Goal: Book appointment/travel/reservation

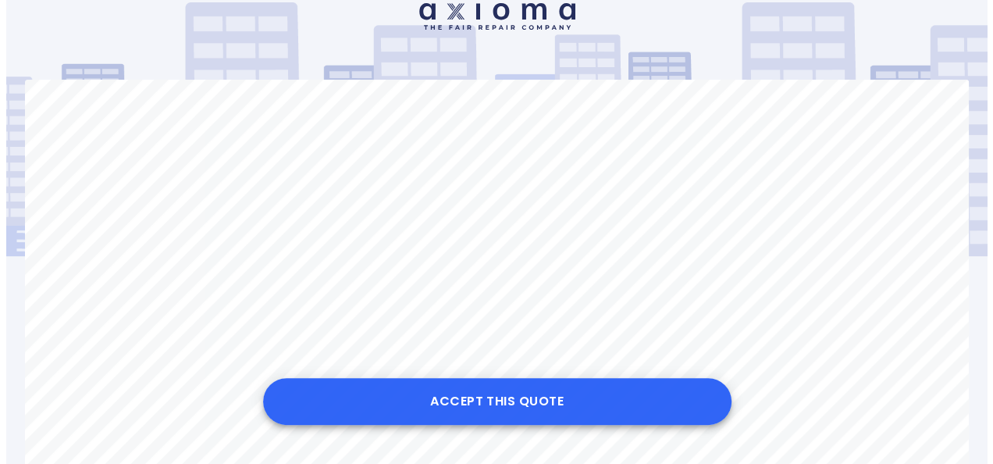
scroll to position [156, 0]
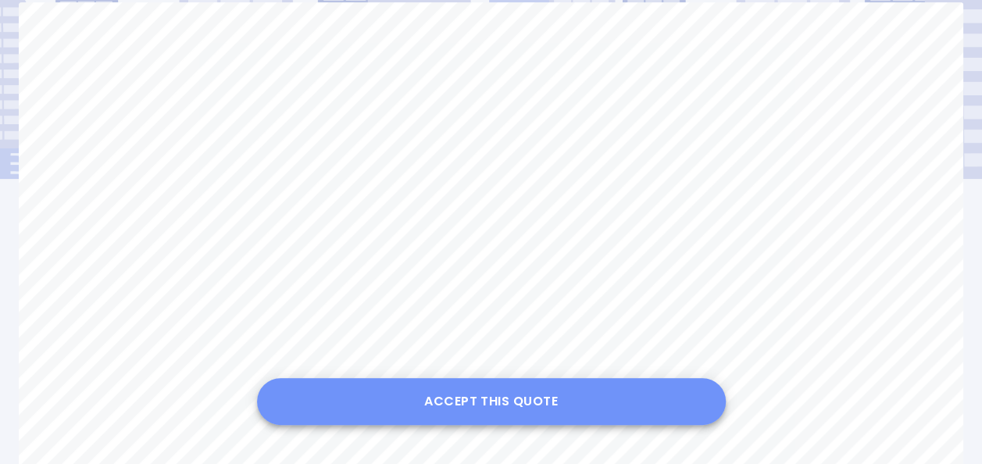
click at [497, 406] on button "Accept this Quote" at bounding box center [491, 401] width 469 height 47
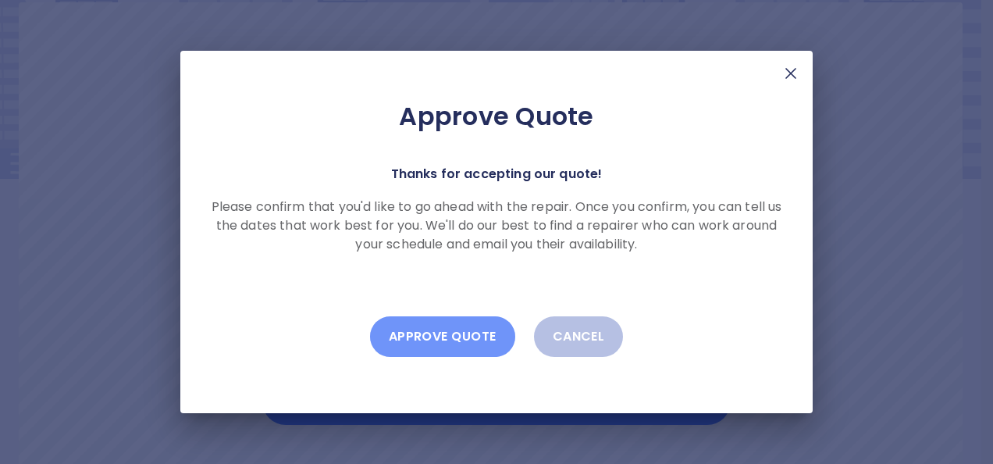
click at [461, 330] on button "Approve Quote" at bounding box center [442, 336] width 145 height 41
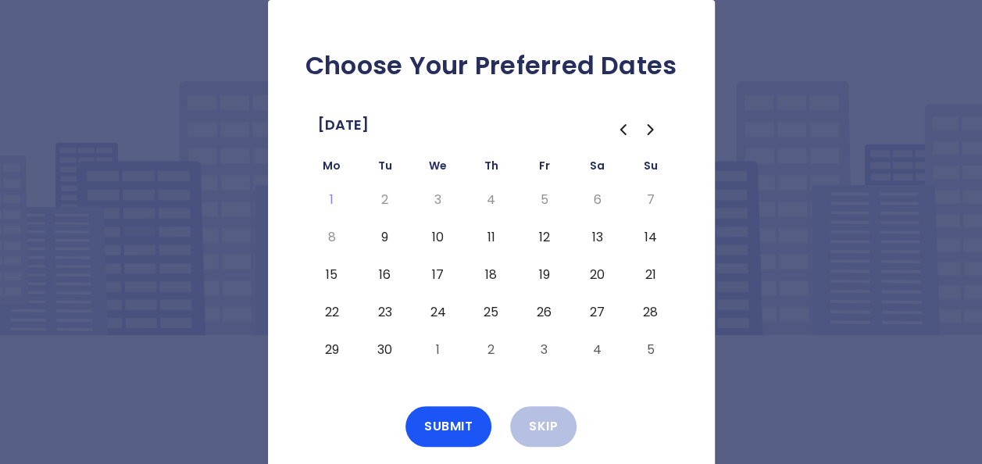
click at [641, 129] on icon "Go to the Next Month" at bounding box center [650, 129] width 19 height 19
click at [639, 131] on button "Go to the Next Month" at bounding box center [650, 130] width 28 height 28
click at [614, 130] on icon "Go to the Previous Month" at bounding box center [622, 129] width 19 height 19
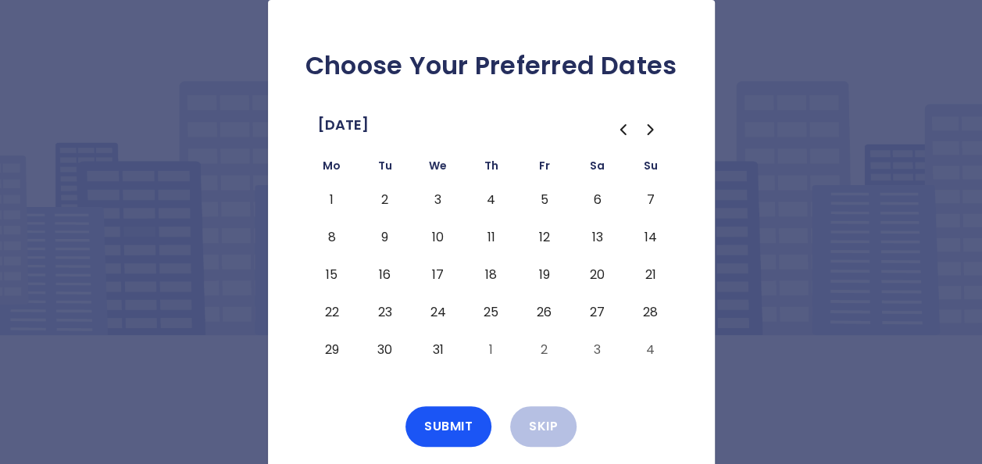
click at [614, 130] on icon "Go to the Previous Month" at bounding box center [622, 129] width 19 height 19
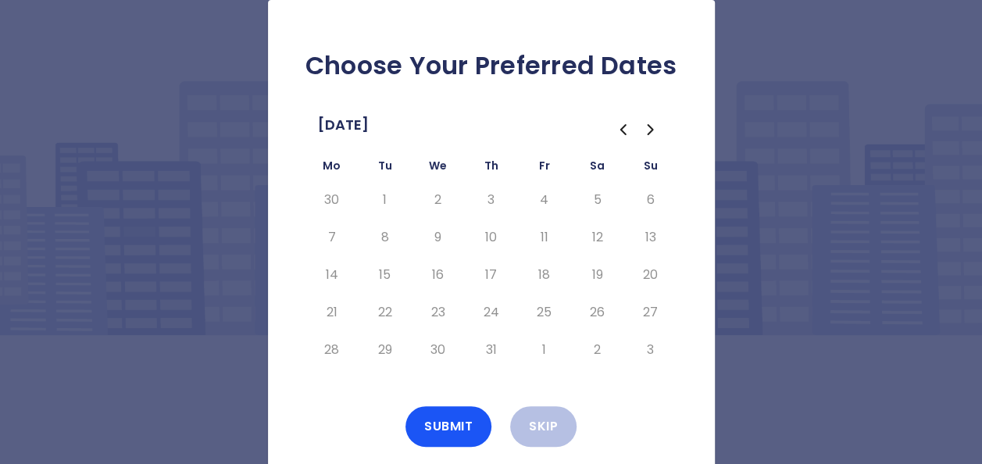
click at [647, 123] on icon "Go to the Next Month" at bounding box center [650, 129] width 19 height 19
click at [641, 126] on icon "Go to the Next Month" at bounding box center [650, 129] width 19 height 19
click at [622, 131] on icon "Go to the Previous Month" at bounding box center [622, 129] width 5 height 9
click at [333, 312] on button "22" at bounding box center [332, 312] width 28 height 25
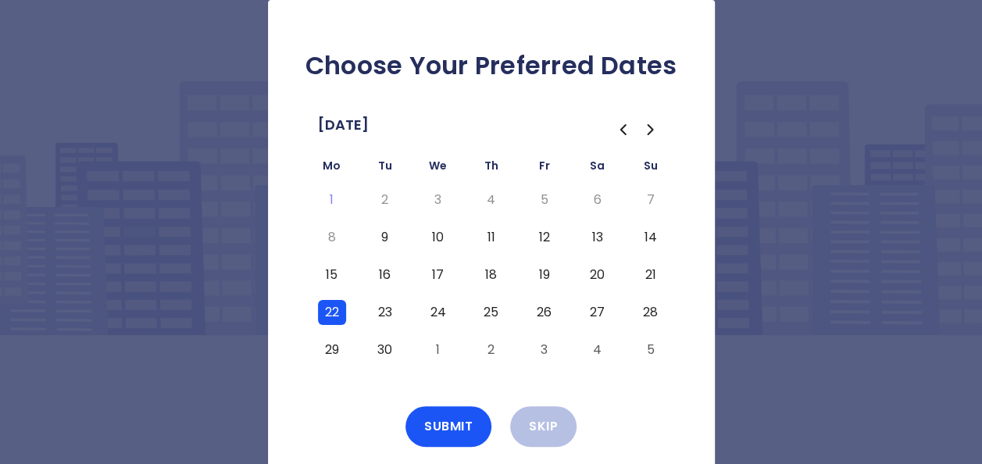
drag, startPoint x: 365, startPoint y: 308, endPoint x: 381, endPoint y: 305, distance: 15.8
click at [366, 307] on td "23" at bounding box center [384, 312] width 53 height 37
drag, startPoint x: 381, startPoint y: 305, endPoint x: 406, endPoint y: 307, distance: 25.0
click at [384, 308] on button "23" at bounding box center [385, 312] width 28 height 25
drag, startPoint x: 429, startPoint y: 306, endPoint x: 473, endPoint y: 305, distance: 43.8
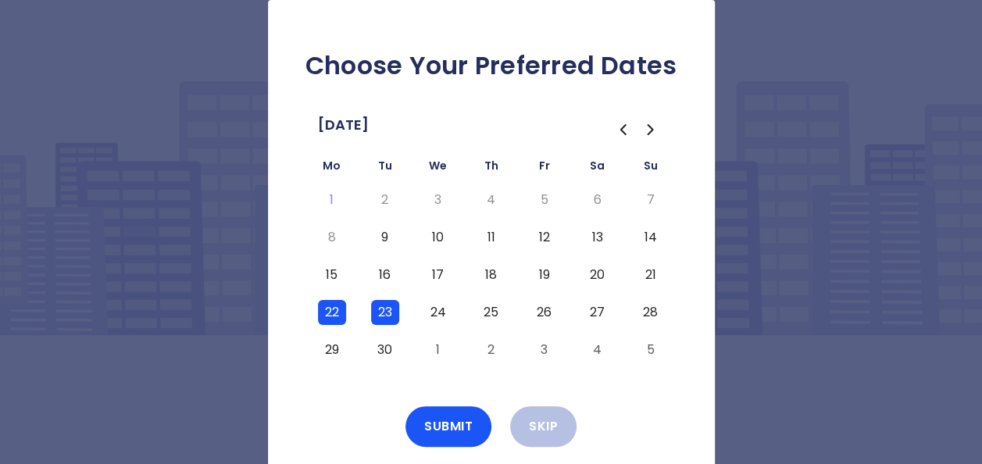
click at [430, 306] on button "24" at bounding box center [438, 312] width 28 height 25
click at [473, 305] on td "25" at bounding box center [491, 312] width 53 height 37
click at [486, 305] on button "25" at bounding box center [491, 312] width 28 height 25
click at [558, 306] on td "26" at bounding box center [544, 312] width 53 height 37
click at [530, 310] on button "26" at bounding box center [544, 312] width 28 height 25
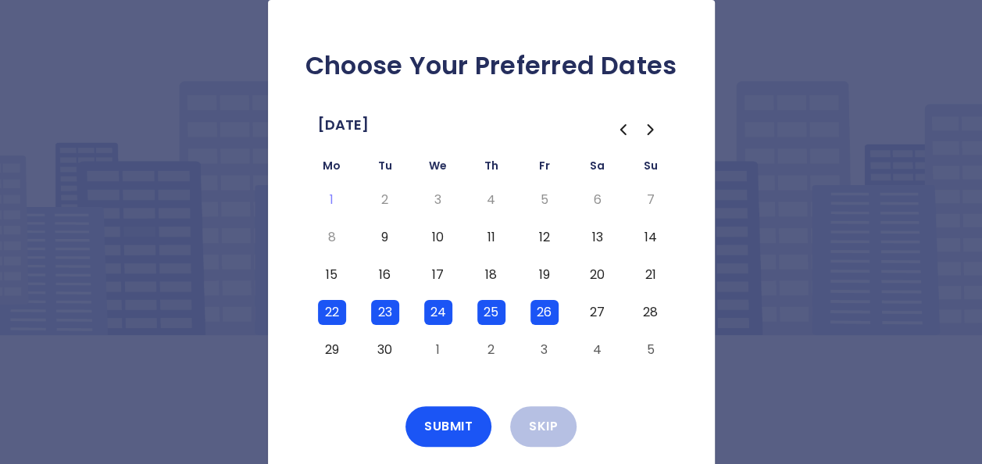
click at [579, 309] on td "27" at bounding box center [597, 312] width 53 height 37
click at [615, 308] on td "27" at bounding box center [597, 312] width 53 height 37
click at [609, 309] on button "27" at bounding box center [597, 312] width 28 height 25
click at [636, 312] on button "28" at bounding box center [650, 312] width 28 height 25
drag, startPoint x: 354, startPoint y: 350, endPoint x: 370, endPoint y: 345, distance: 17.1
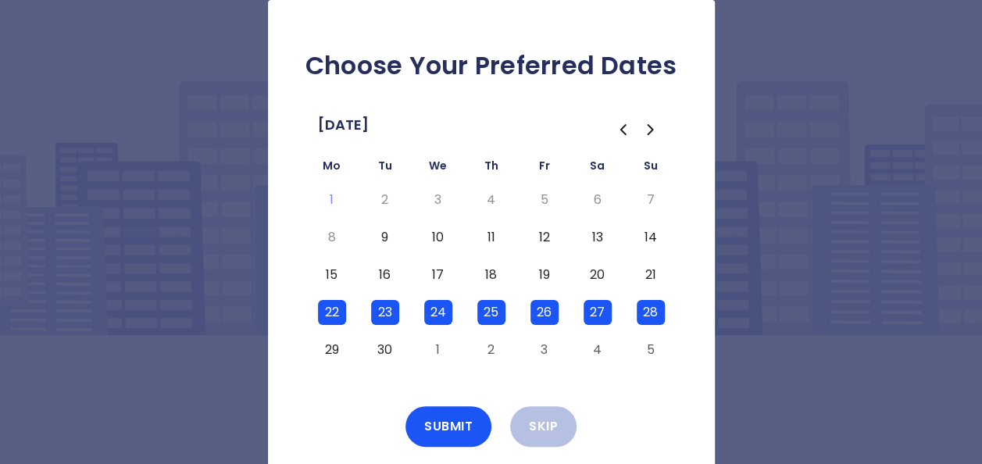
click at [355, 348] on td "29" at bounding box center [331, 349] width 53 height 37
click at [347, 350] on td "29" at bounding box center [331, 349] width 53 height 37
drag, startPoint x: 340, startPoint y: 355, endPoint x: 357, endPoint y: 351, distance: 17.5
click at [340, 355] on button "29" at bounding box center [332, 349] width 28 height 25
click at [383, 351] on button "30" at bounding box center [385, 349] width 28 height 25
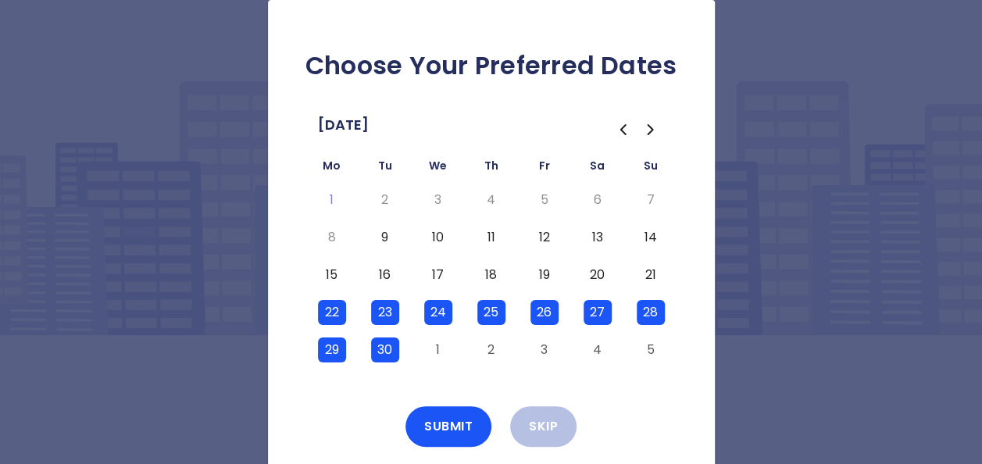
drag, startPoint x: 338, startPoint y: 275, endPoint x: 405, endPoint y: 270, distance: 67.3
click at [339, 275] on button "15" at bounding box center [332, 274] width 28 height 25
drag, startPoint x: 364, startPoint y: 281, endPoint x: 376, endPoint y: 276, distance: 13.3
click at [364, 281] on td "16" at bounding box center [384, 274] width 53 height 37
click at [376, 276] on button "16" at bounding box center [385, 274] width 28 height 25
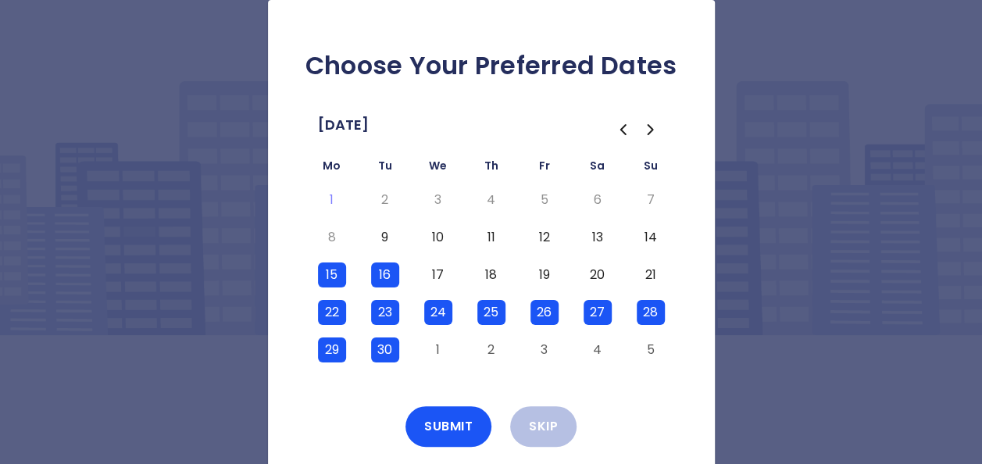
click at [442, 268] on button "17" at bounding box center [438, 274] width 28 height 25
click at [501, 269] on button "18" at bounding box center [491, 274] width 28 height 25
click at [551, 271] on button "19" at bounding box center [544, 274] width 28 height 25
click at [614, 272] on td "20" at bounding box center [597, 274] width 53 height 37
click at [604, 272] on button "20" at bounding box center [597, 274] width 28 height 25
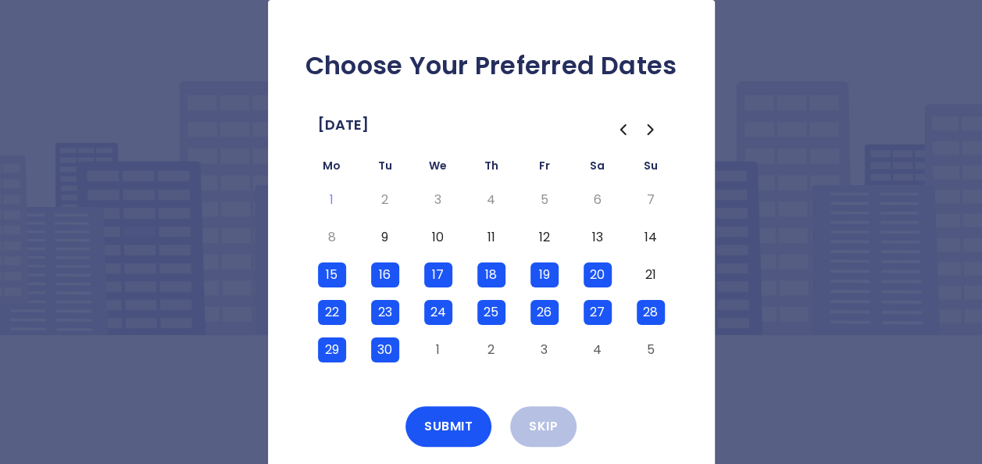
click at [634, 272] on td "21" at bounding box center [650, 274] width 53 height 37
click at [650, 309] on button "28" at bounding box center [650, 312] width 28 height 25
click at [590, 242] on button "13" at bounding box center [597, 237] width 28 height 25
click at [530, 237] on button "12" at bounding box center [544, 237] width 28 height 25
click at [502, 234] on button "11" at bounding box center [491, 237] width 28 height 25
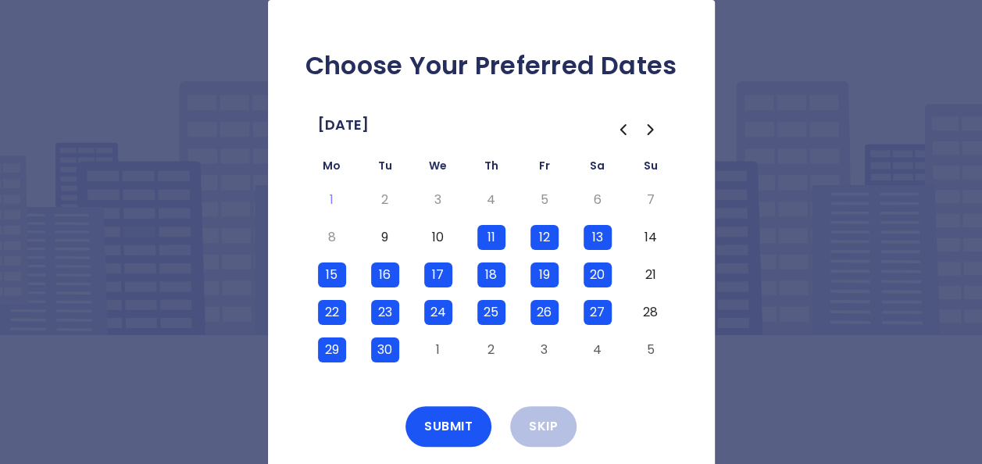
click at [461, 228] on td "10" at bounding box center [438, 237] width 53 height 37
click at [436, 233] on button "10" at bounding box center [438, 237] width 28 height 25
click at [373, 236] on button "9" at bounding box center [385, 237] width 28 height 25
click at [394, 241] on button "9" at bounding box center [385, 237] width 28 height 25
drag, startPoint x: 418, startPoint y: 237, endPoint x: 440, endPoint y: 232, distance: 23.3
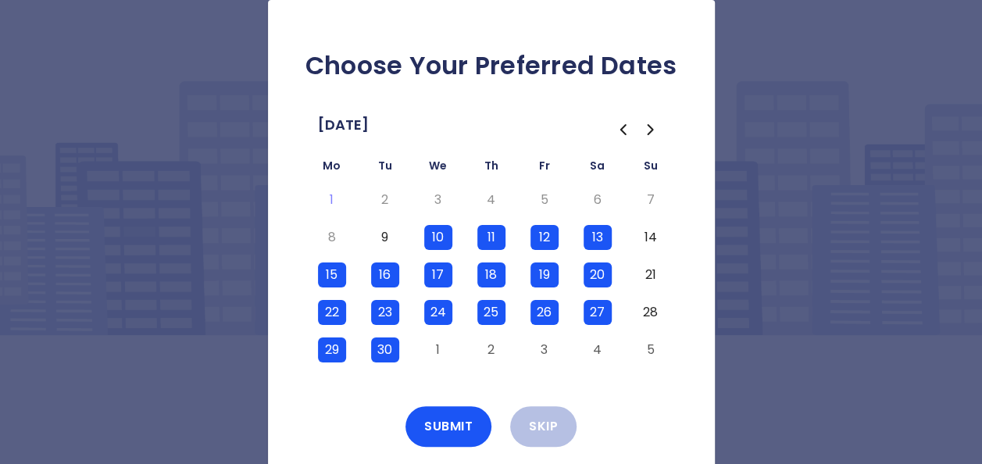
click at [419, 237] on td "10" at bounding box center [438, 237] width 53 height 37
click at [440, 232] on button "10" at bounding box center [438, 237] width 28 height 25
drag, startPoint x: 484, startPoint y: 231, endPoint x: 498, endPoint y: 231, distance: 14.1
click at [487, 231] on button "11" at bounding box center [491, 237] width 28 height 25
click at [580, 230] on td "13" at bounding box center [597, 237] width 53 height 37
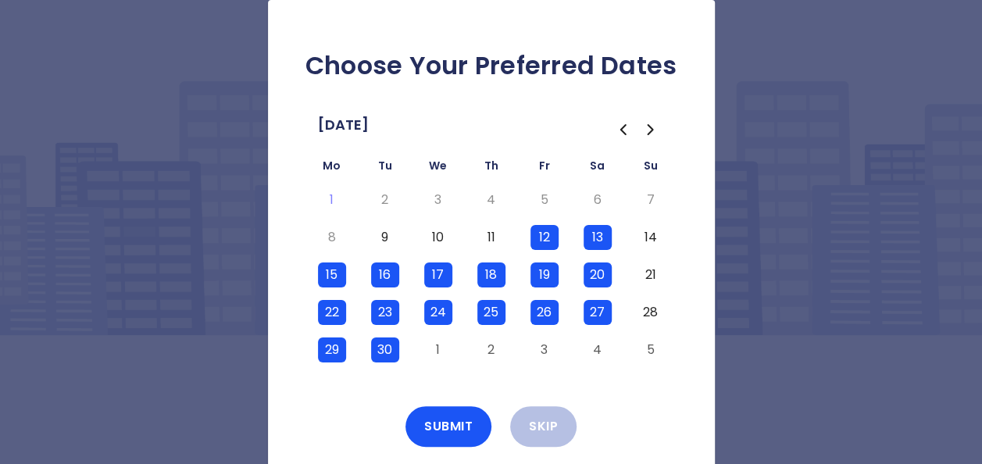
click at [558, 231] on td "12" at bounding box center [544, 237] width 53 height 37
click at [558, 235] on td "12" at bounding box center [544, 237] width 53 height 37
drag, startPoint x: 550, startPoint y: 233, endPoint x: 598, endPoint y: 233, distance: 48.4
click at [551, 233] on button "12" at bounding box center [544, 237] width 28 height 25
click at [598, 233] on button "13" at bounding box center [597, 237] width 28 height 25
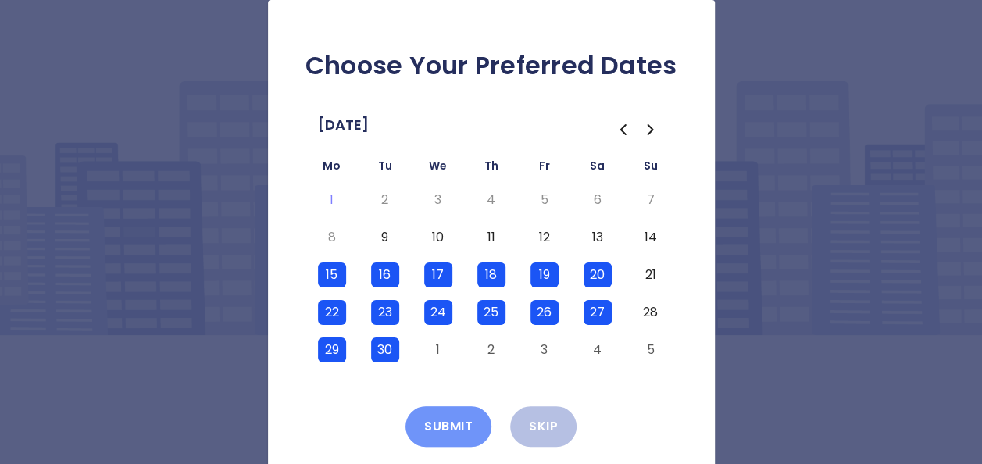
click at [458, 415] on button "Submit" at bounding box center [448, 426] width 86 height 41
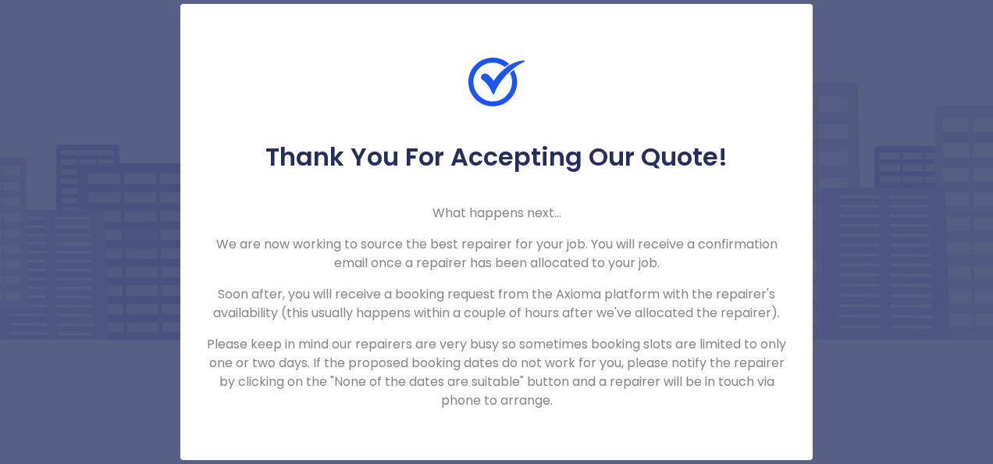
click at [544, 359] on p "Please keep in mind our repairers are very busy so sometimes booking slots are …" at bounding box center [496, 372] width 583 height 75
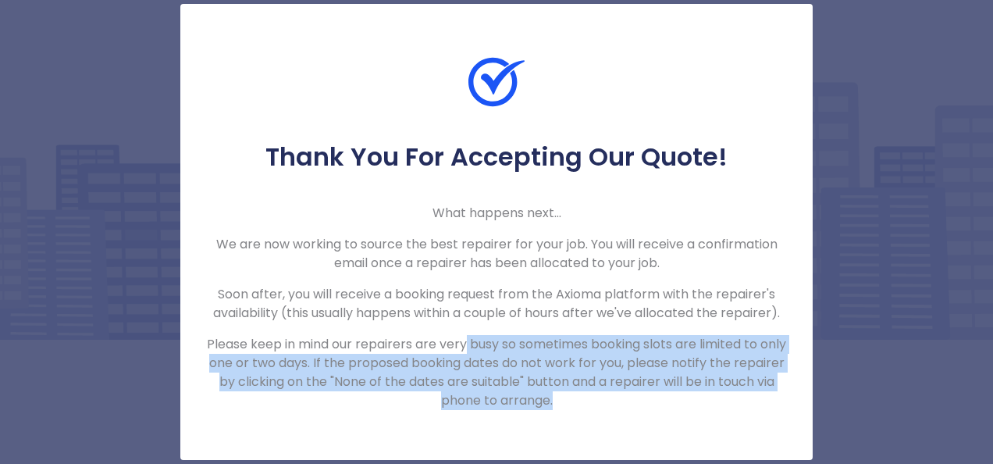
drag, startPoint x: 479, startPoint y: 340, endPoint x: 715, endPoint y: 409, distance: 246.4
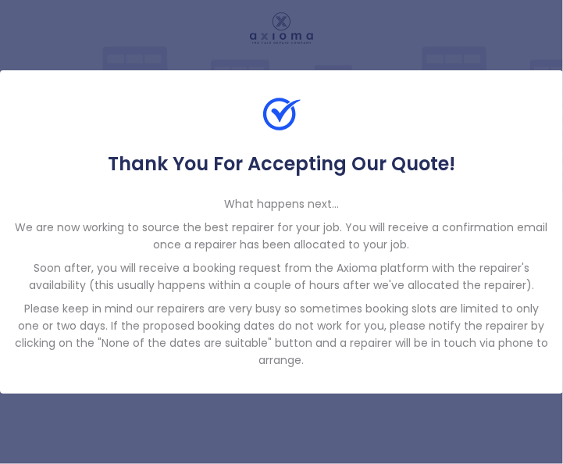
click at [472, 244] on p "We are now working to source the best repairer for your job. You will receive a…" at bounding box center [281, 236] width 538 height 34
